Goal: Task Accomplishment & Management: Use online tool/utility

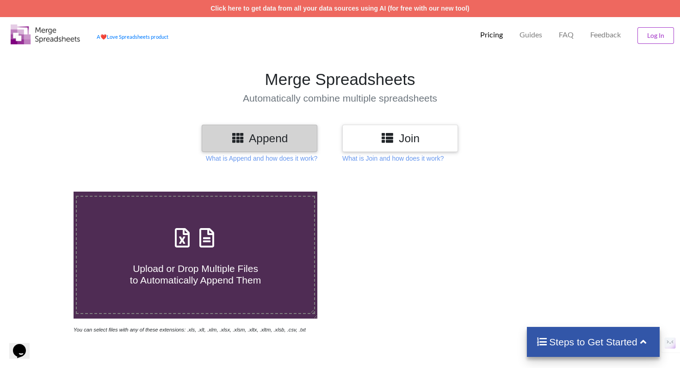
click at [386, 137] on icon at bounding box center [386, 138] width 13 height 12
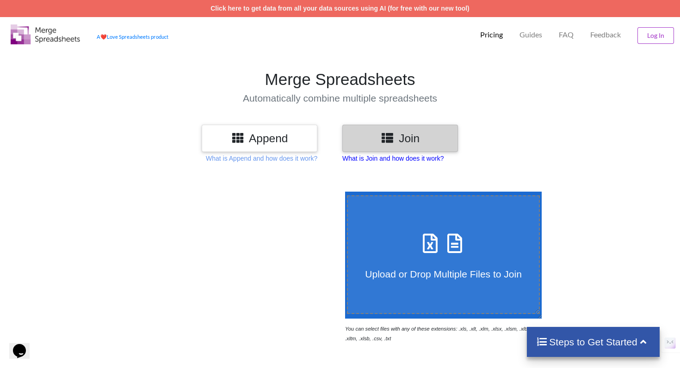
click at [372, 159] on p "What is Join and how does it work?" at bounding box center [392, 158] width 101 height 9
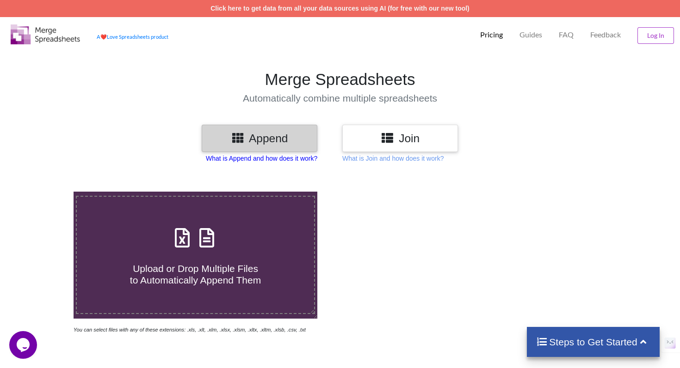
click at [237, 160] on p "What is Append and how does it work?" at bounding box center [261, 158] width 111 height 9
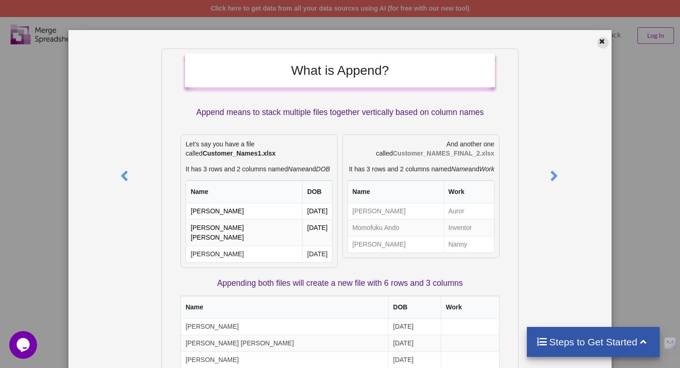
click at [597, 41] on div at bounding box center [603, 43] width 12 height 12
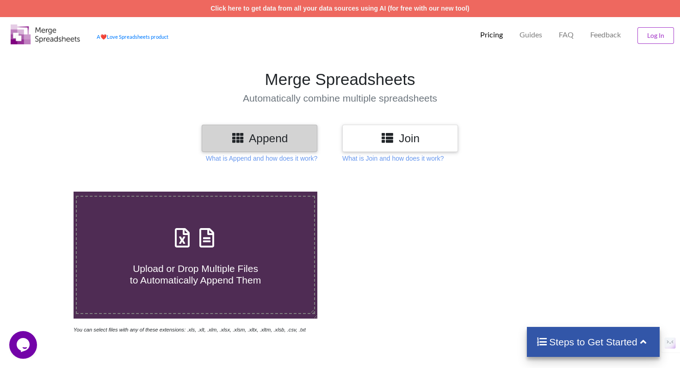
click at [223, 246] on div "Upload or Drop Multiple Files to Automatically Append Them" at bounding box center [195, 255] width 237 height 62
click at [46, 192] on input "Upload or Drop Multiple Files to Automatically Append Them" at bounding box center [46, 192] width 0 height 0
type input "C:\fakepath\Mismatch_Report_1_50.csv"
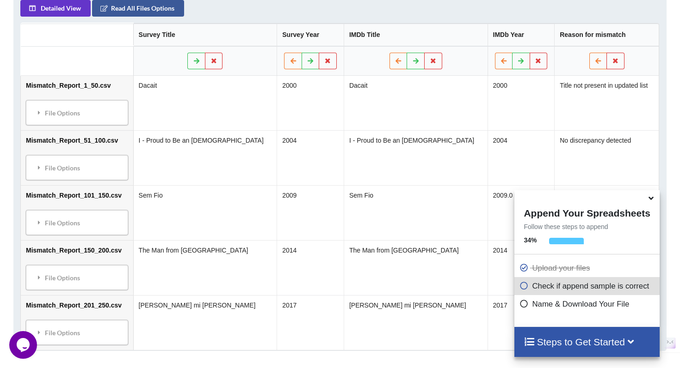
scroll to position [449, 0]
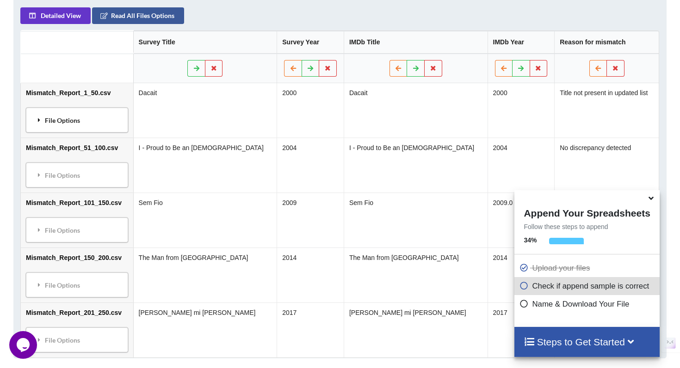
click at [125, 130] on div "File Options" at bounding box center [77, 119] width 97 height 19
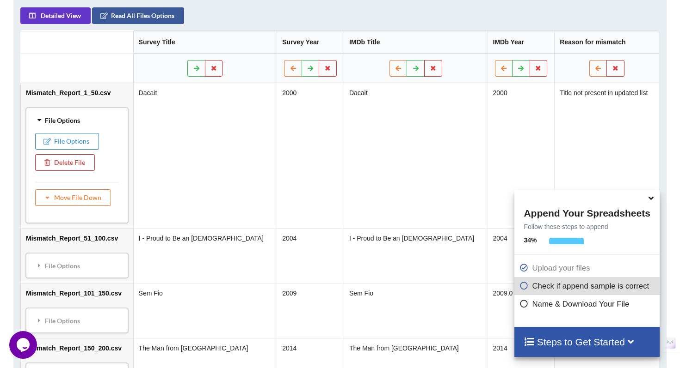
click at [125, 130] on div "File Options" at bounding box center [77, 119] width 97 height 19
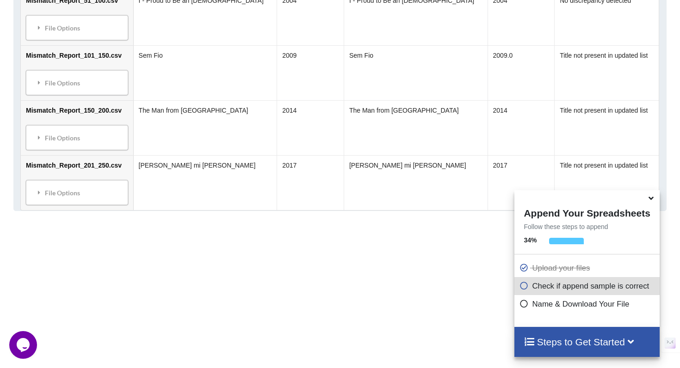
scroll to position [654, 0]
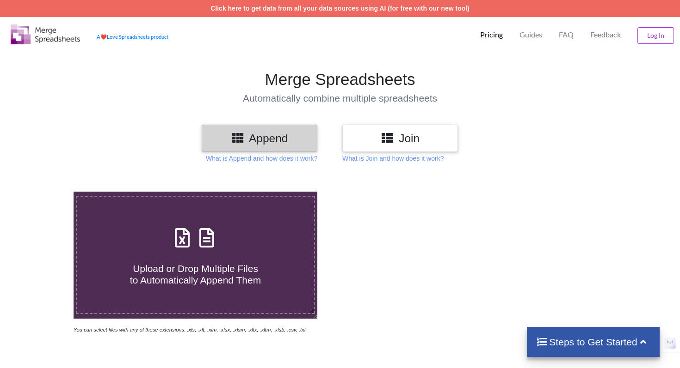
click at [142, 256] on h4 "Upload or Drop Multiple Files to Automatically Append Them" at bounding box center [195, 268] width 237 height 35
click at [46, 192] on input "Upload or Drop Multiple Files to Automatically Append Them" at bounding box center [46, 192] width 0 height 0
type input "C:\fakepath\Mismatch_Report_1_50.csv"
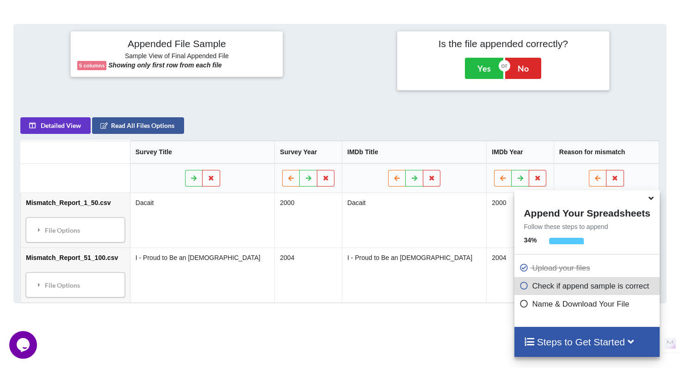
scroll to position [329, 0]
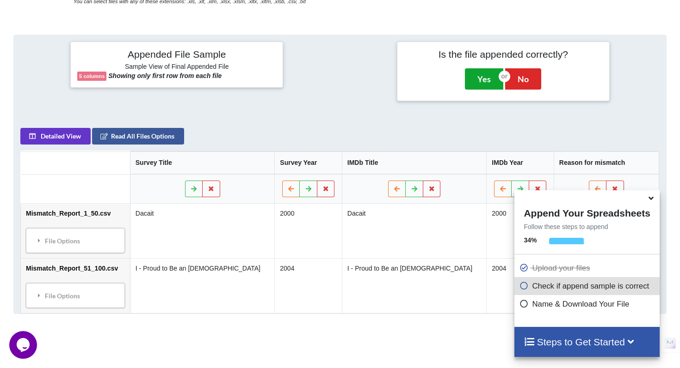
click at [478, 89] on button "Yes" at bounding box center [484, 78] width 38 height 21
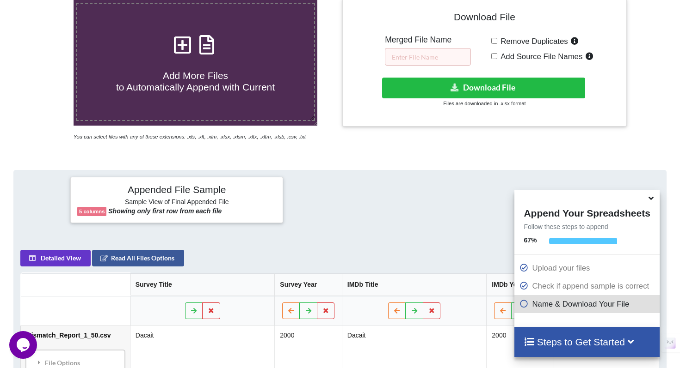
scroll to position [192, 0]
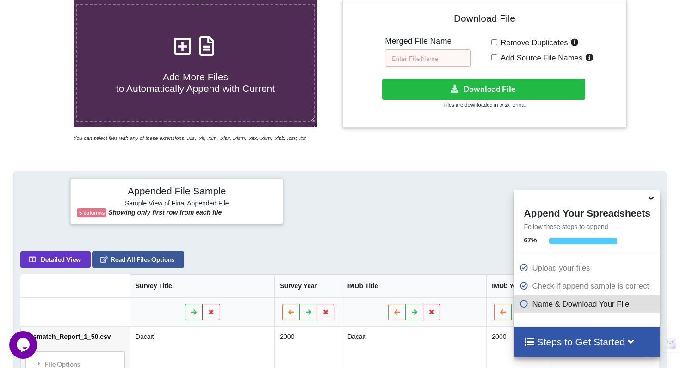
click at [439, 63] on input "text" at bounding box center [428, 58] width 86 height 18
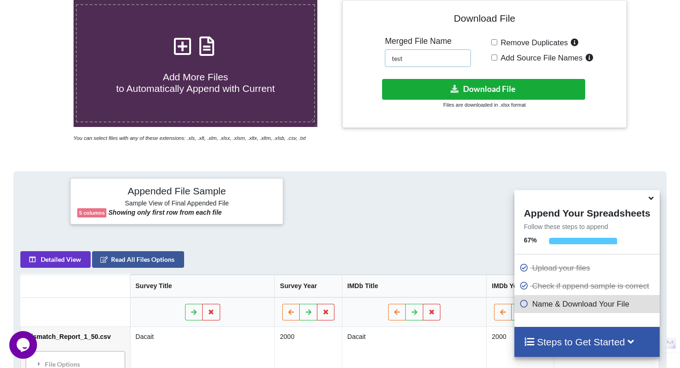
type input "test"
click at [477, 89] on button "Download File" at bounding box center [483, 89] width 203 height 21
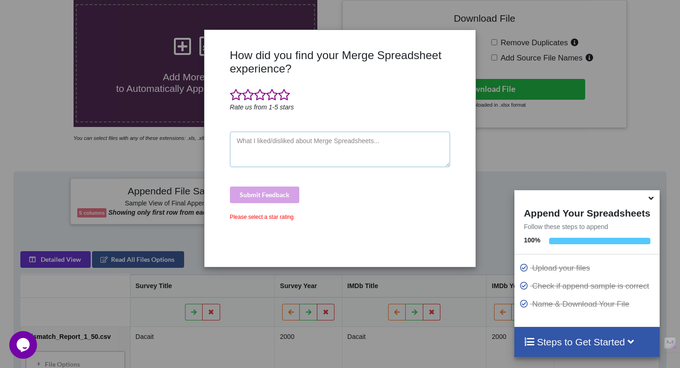
click at [320, 145] on textarea at bounding box center [340, 150] width 221 height 36
type textarea "good"
click at [275, 196] on div "Submit Feedback" at bounding box center [340, 195] width 221 height 17
click at [259, 198] on div "Submit Feedback" at bounding box center [340, 195] width 221 height 17
click at [285, 97] on span at bounding box center [284, 95] width 12 height 13
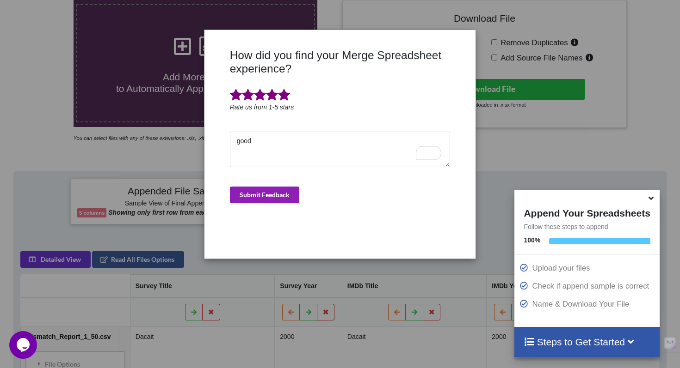
click at [270, 188] on button "Submit Feedback" at bounding box center [264, 195] width 69 height 17
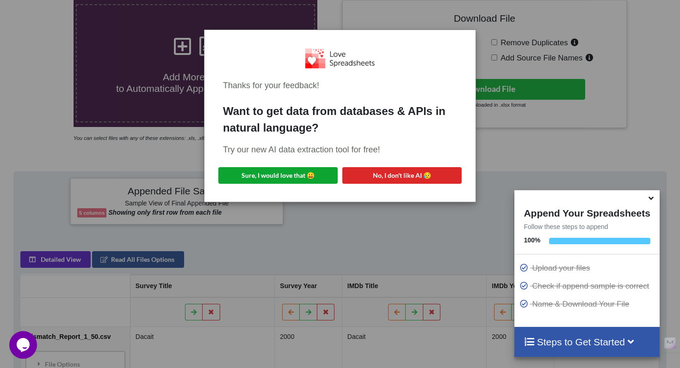
click at [308, 179] on button "Sure, I would love that 😀" at bounding box center [277, 175] width 119 height 17
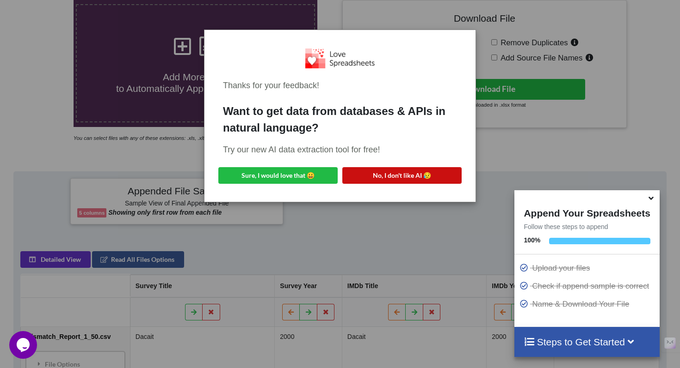
click at [376, 178] on button "No, I don't like AI 😥" at bounding box center [401, 175] width 119 height 17
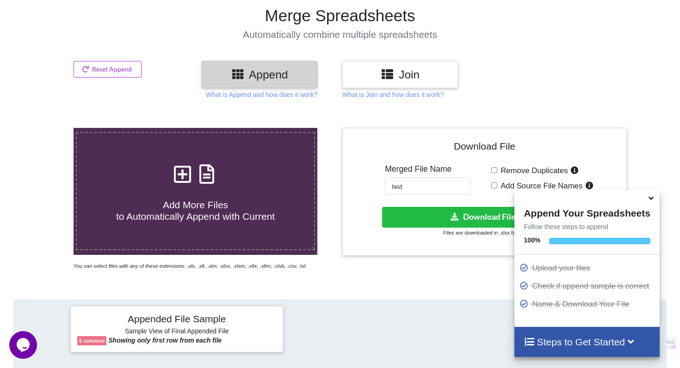
scroll to position [34, 0]
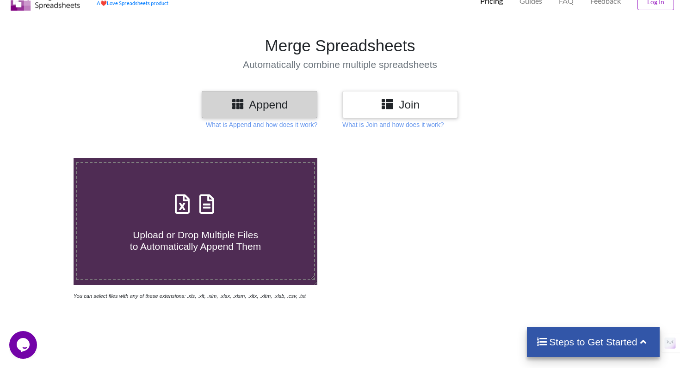
click at [190, 234] on span "Upload or Drop Multiple Files to Automatically Append Them" at bounding box center [195, 241] width 131 height 22
click at [46, 158] on input "Upload or Drop Multiple Files to Automatically Append Them" at bounding box center [46, 158] width 0 height 0
type input "C:\fakepath\Mismatch_Report_1_50.csv"
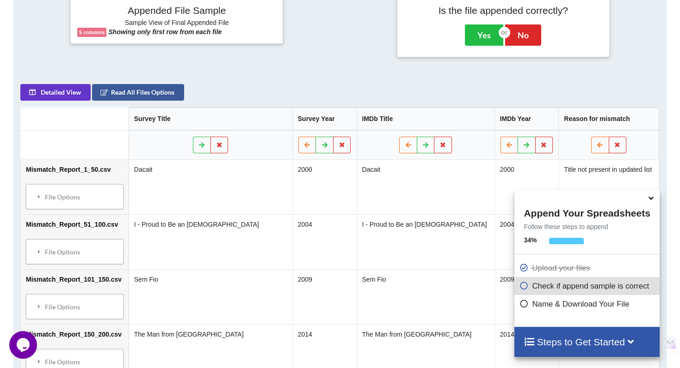
scroll to position [373, 0]
click at [481, 43] on button "Yes" at bounding box center [484, 34] width 38 height 21
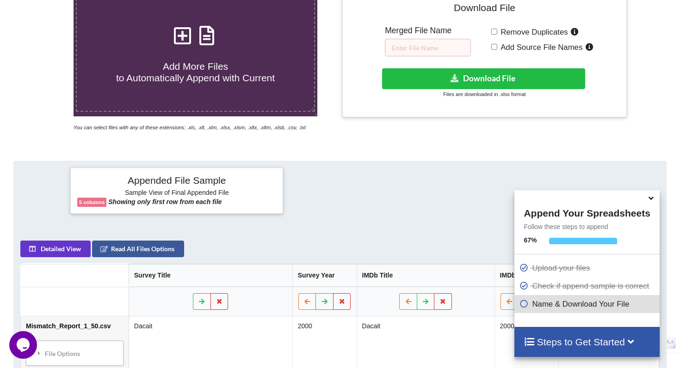
scroll to position [192, 0]
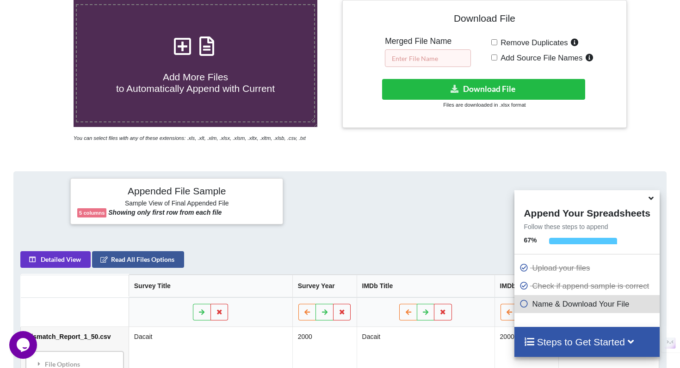
click at [431, 62] on input "text" at bounding box center [428, 58] width 86 height 18
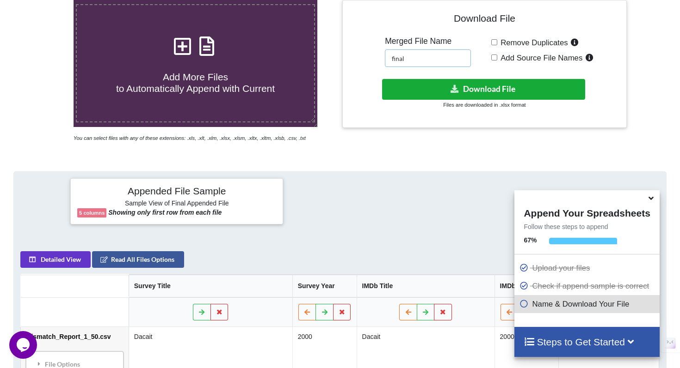
type input "final"
click at [449, 96] on button "Download File" at bounding box center [483, 89] width 203 height 21
